Goal: Task Accomplishment & Management: Manage account settings

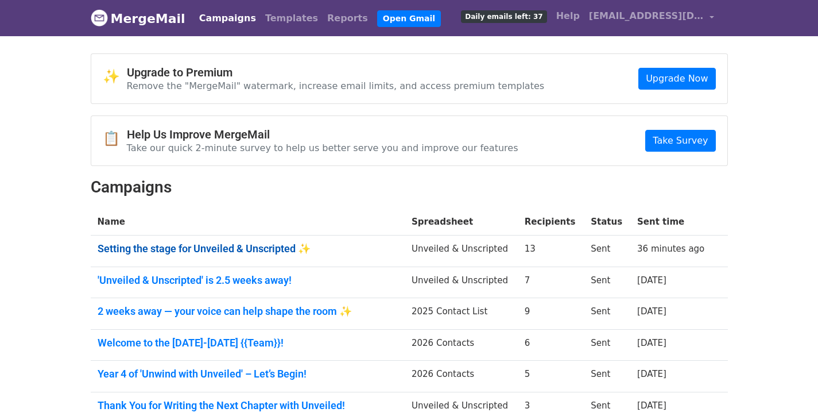
click at [265, 250] on link "Setting the stage for Unveiled & Unscripted ✨" at bounding box center [248, 248] width 300 height 13
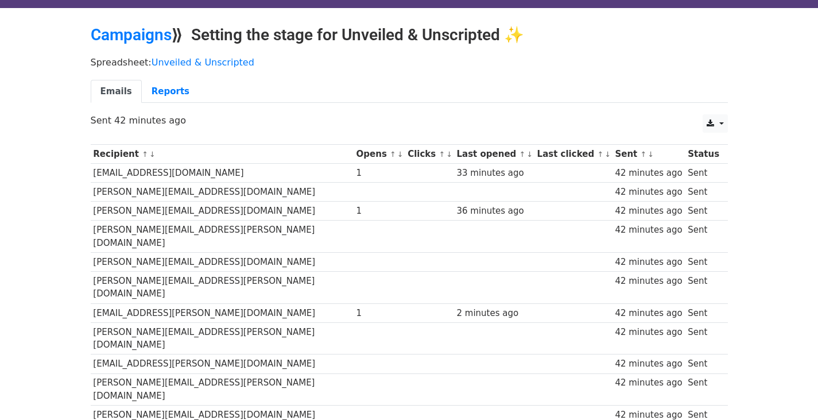
scroll to position [51, 0]
